Goal: Task Accomplishment & Management: Use online tool/utility

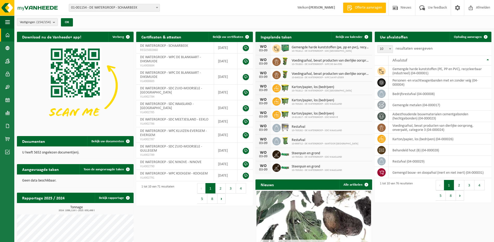
click at [157, 8] on span at bounding box center [156, 7] width 5 height 7
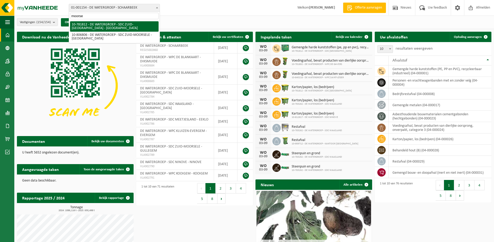
type input "moorse"
select select "26771"
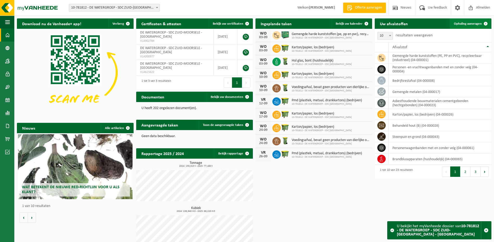
click at [473, 23] on span "Ophaling aanvragen" at bounding box center [468, 23] width 28 height 3
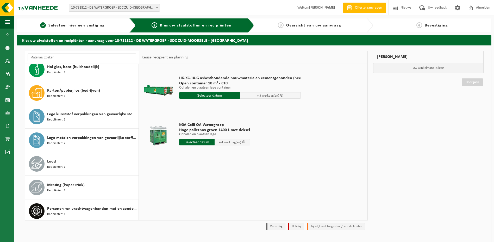
scroll to position [208, 0]
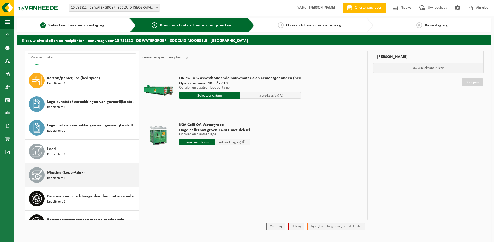
click at [60, 177] on span "Recipiënten: 1" at bounding box center [56, 178] width 18 height 5
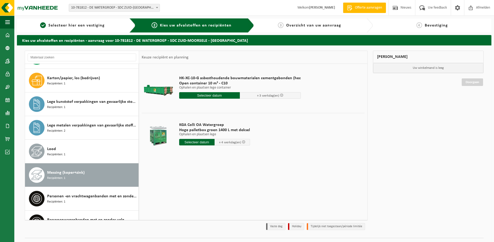
scroll to position [308, 0]
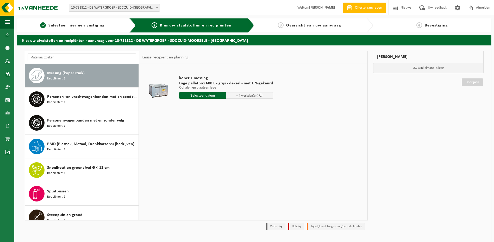
click at [204, 95] on input "text" at bounding box center [202, 95] width 47 height 7
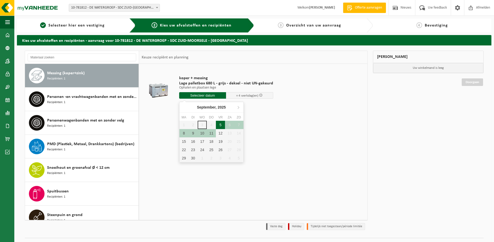
click at [220, 124] on div "5" at bounding box center [220, 125] width 9 height 8
type input "Van 2025-09-05"
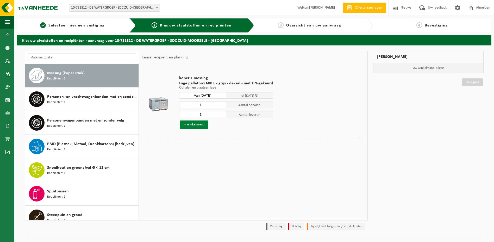
click at [188, 127] on button "In winkelmand" at bounding box center [194, 125] width 29 height 8
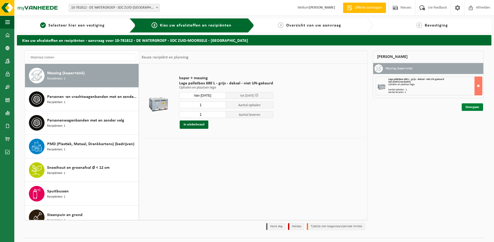
click at [473, 107] on link "Doorgaan" at bounding box center [471, 108] width 21 height 8
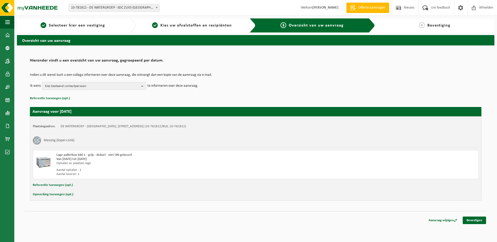
click at [142, 86] on b "button" at bounding box center [143, 85] width 5 height 7
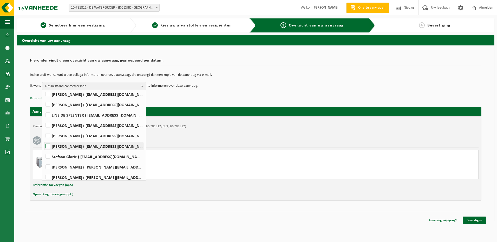
scroll to position [52, 0]
click at [49, 156] on label "Stefaan Glorie ( stefaan.glorie@dewatergroep.be )" at bounding box center [93, 157] width 99 height 8
click at [44, 150] on input "Stefaan Glorie ( stefaan.glorie@dewatergroep.be )" at bounding box center [43, 150] width 0 height 0
checkbox input "true"
click at [228, 93] on div "Indien u dit wenst kunt u een collega informeren over deze aanvraag, die ontvan…" at bounding box center [256, 81] width 452 height 27
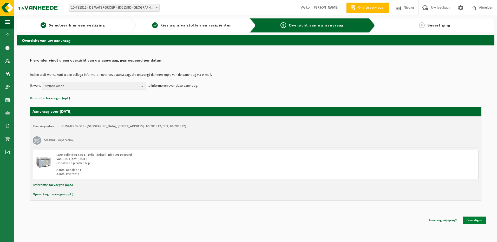
click at [474, 220] on link "Bevestigen" at bounding box center [474, 221] width 23 height 8
